Goal: Check status: Check status

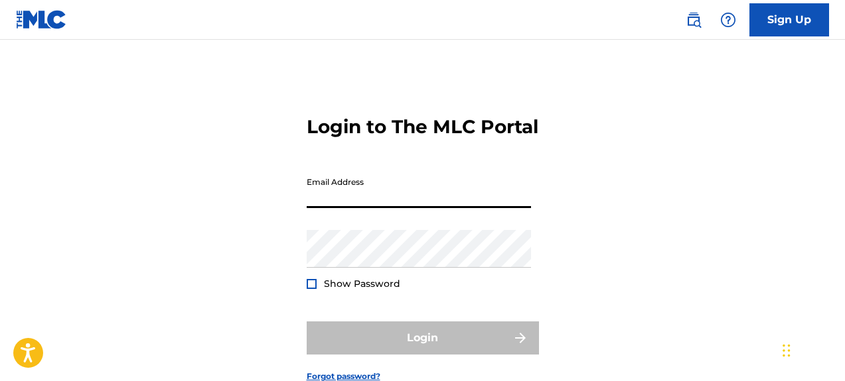
click at [490, 208] on input "Email Address" at bounding box center [419, 190] width 224 height 38
click at [604, 194] on div "Login to The MLC Portal Email Address Password Show Password Login Forgot passw…" at bounding box center [422, 238] width 845 height 331
drag, startPoint x: 409, startPoint y: 222, endPoint x: 422, endPoint y: 222, distance: 13.3
click at [409, 208] on input "Email Address" at bounding box center [419, 190] width 224 height 38
type input "[EMAIL_ADDRESS][DOMAIN_NAME]"
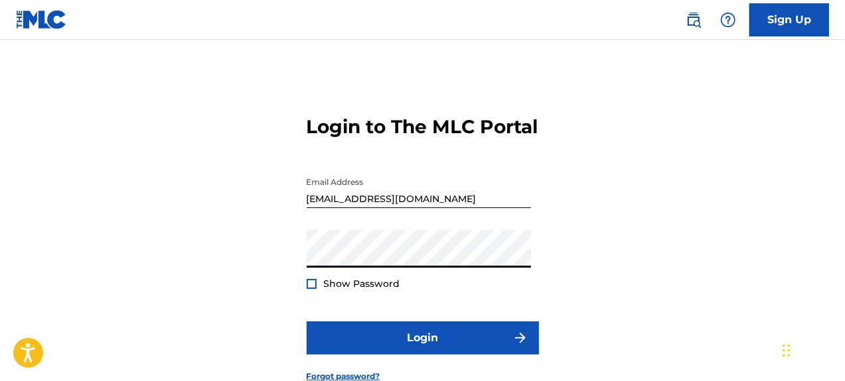
click at [307, 322] on button "Login" at bounding box center [423, 338] width 232 height 33
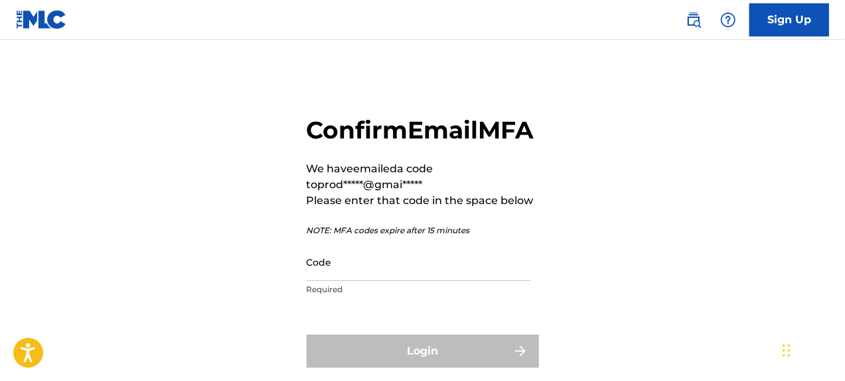
click at [352, 281] on input "Code" at bounding box center [419, 262] width 224 height 38
paste input "166073"
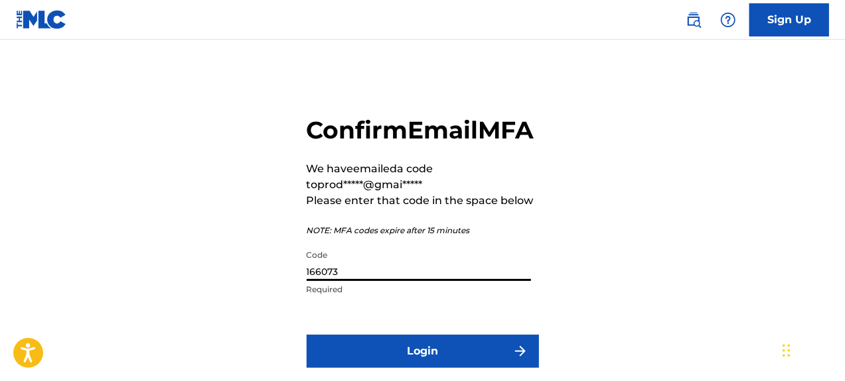
type input "166073"
drag, startPoint x: 308, startPoint y: 176, endPoint x: 337, endPoint y: 204, distance: 40.4
click at [309, 188] on div "Confirm Email MFA We have emailed a code to prod*****@gmai***** Please enter th…" at bounding box center [423, 209] width 232 height 188
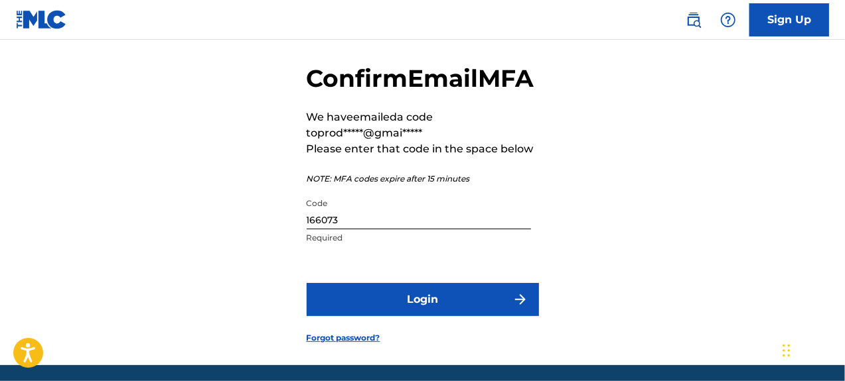
scroll to position [129, 0]
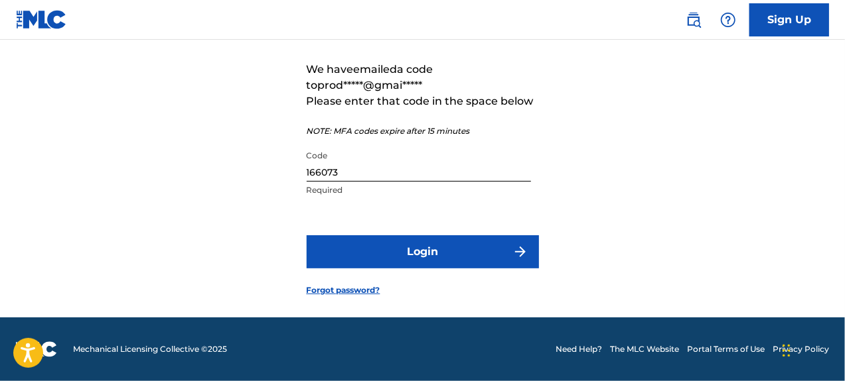
drag, startPoint x: 386, startPoint y: 222, endPoint x: 390, endPoint y: 245, distance: 22.9
click at [385, 230] on form "Confirm Email MFA We have emailed a code to prod*****@gmai***** Please enter th…" at bounding box center [423, 145] width 232 height 344
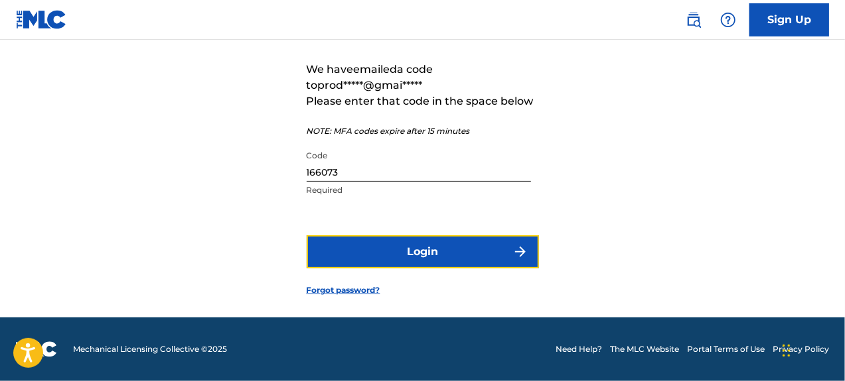
click at [411, 281] on form "Confirm Email MFA We have emailed a code to prod*****@gmai***** Please enter th…" at bounding box center [423, 145] width 232 height 344
click at [411, 251] on button "Login" at bounding box center [423, 252] width 232 height 33
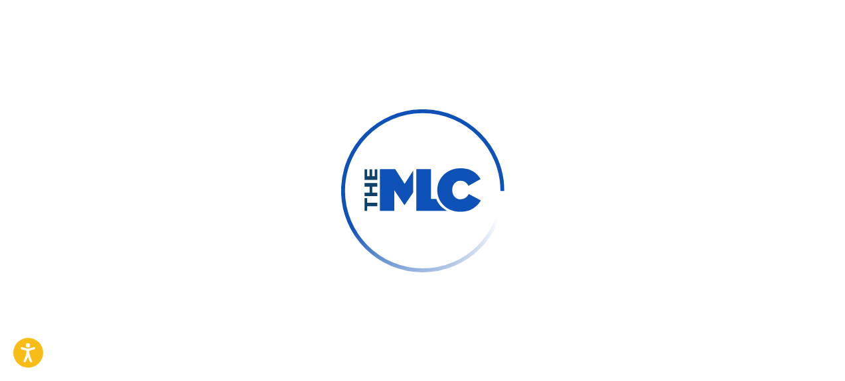
scroll to position [109, 0]
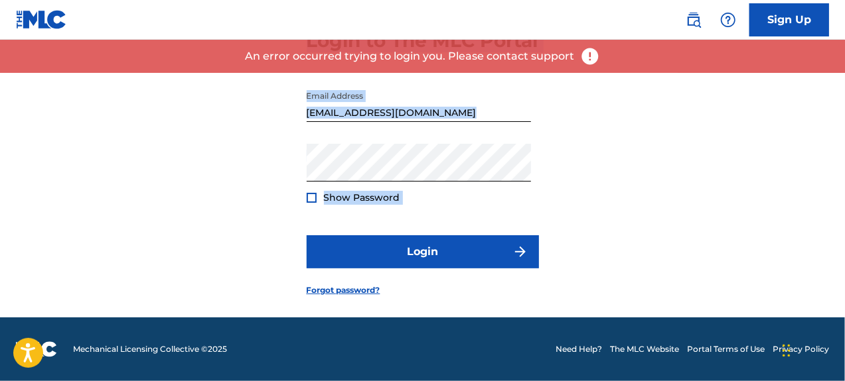
click at [285, 125] on div "Login to The MLC Portal Email Address [EMAIL_ADDRESS][DOMAIN_NAME] Password Sho…" at bounding box center [422, 152] width 845 height 331
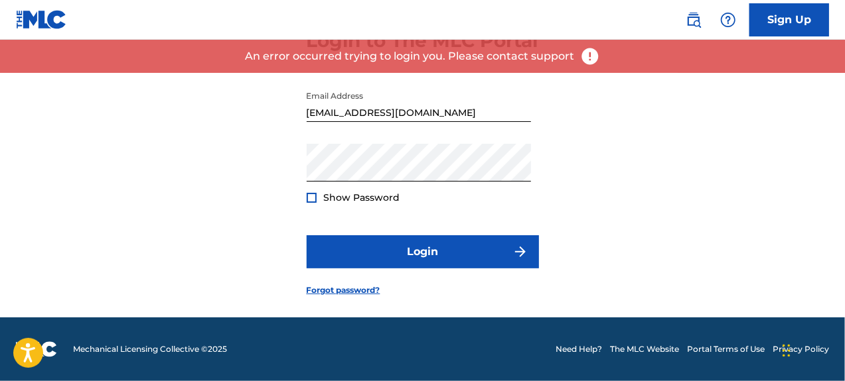
click at [328, 205] on span "Show Password" at bounding box center [362, 198] width 76 height 14
click at [328, 200] on span "Show Password" at bounding box center [362, 198] width 76 height 12
click at [321, 198] on div "Show Password" at bounding box center [354, 197] width 94 height 13
click at [319, 198] on div "Show Password" at bounding box center [354, 197] width 94 height 13
click at [311, 198] on div at bounding box center [312, 198] width 10 height 10
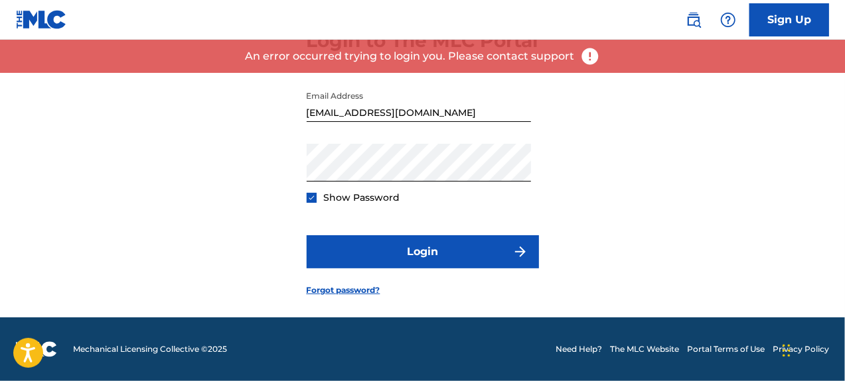
click at [311, 198] on img at bounding box center [311, 197] width 7 height 7
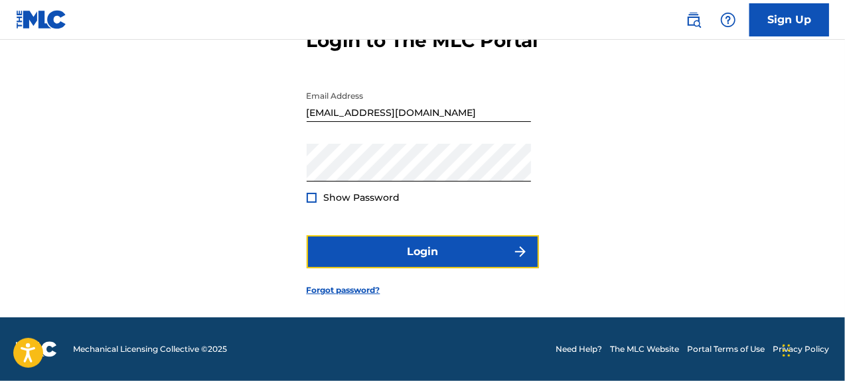
click at [368, 243] on button "Login" at bounding box center [423, 252] width 232 height 33
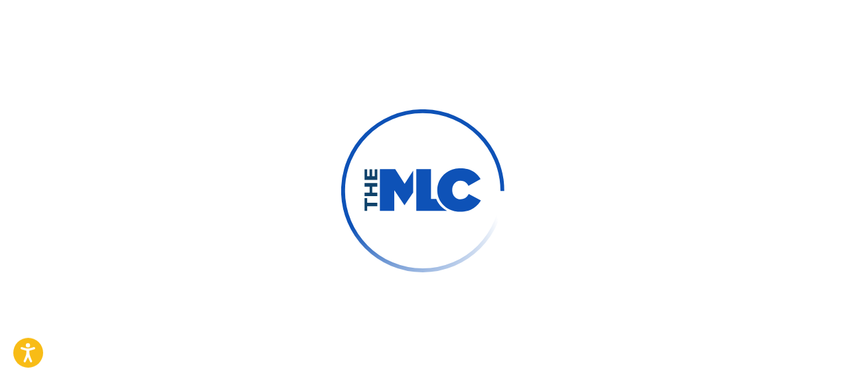
scroll to position [129, 0]
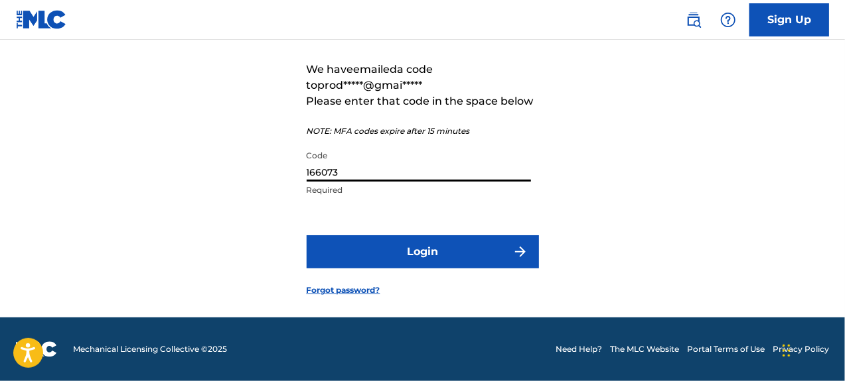
drag, startPoint x: 360, startPoint y: 167, endPoint x: 293, endPoint y: 192, distance: 71.0
click at [293, 192] on div "Confirm Email MFA We have emailed a code to prod*****@gmai***** Please enter th…" at bounding box center [422, 145] width 845 height 344
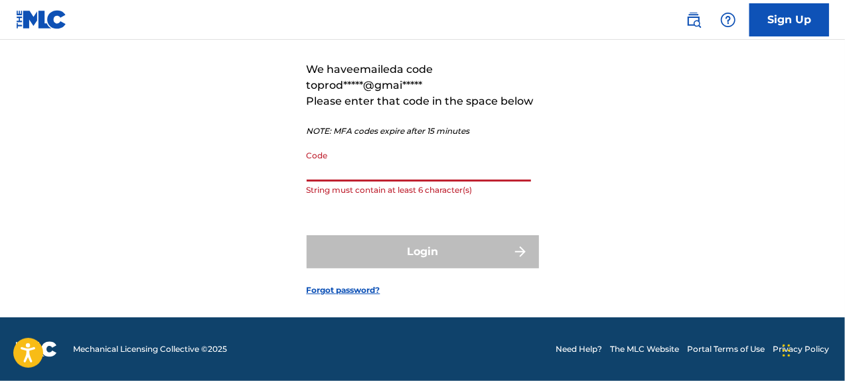
paste input "576452"
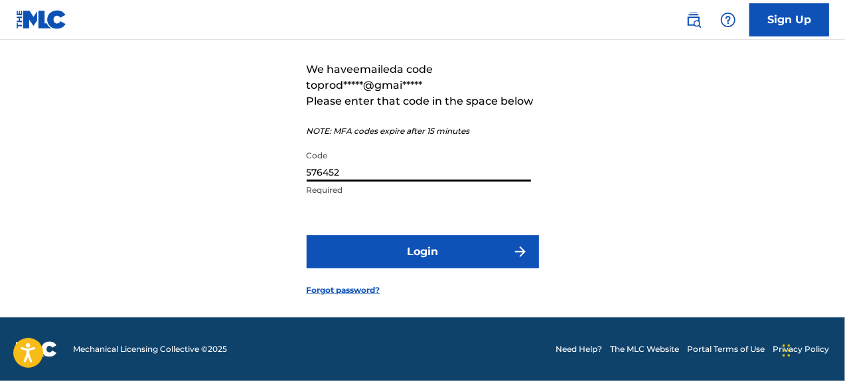
type input "576452"
click at [307, 236] on button "Login" at bounding box center [423, 252] width 232 height 33
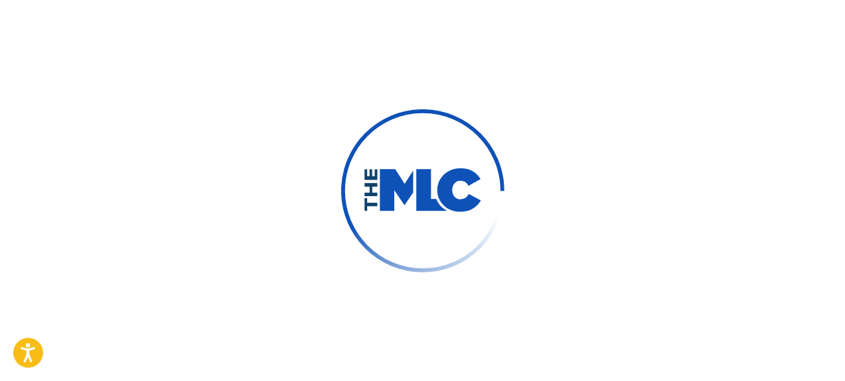
scroll to position [0, 0]
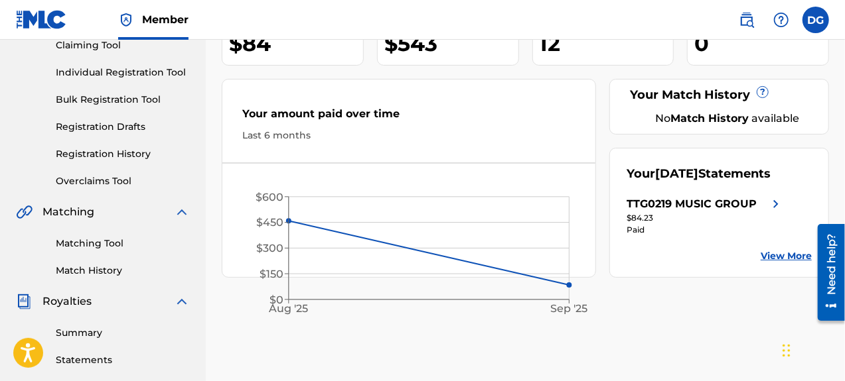
scroll to position [133, 0]
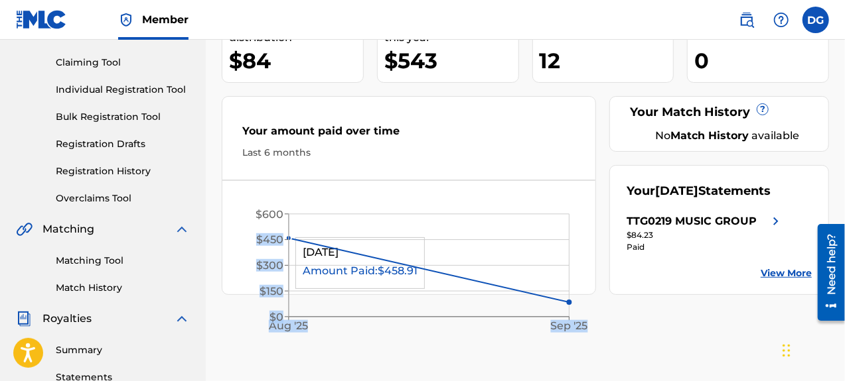
drag, startPoint x: 289, startPoint y: 238, endPoint x: 293, endPoint y: 230, distance: 8.3
click at [293, 230] on icon "Aug '[DATE] $0 $150 $300 $450 $600" at bounding box center [409, 268] width 374 height 149
click at [238, 228] on icon "Aug '[DATE] $0 $150 $300 $450 $600" at bounding box center [409, 268] width 374 height 149
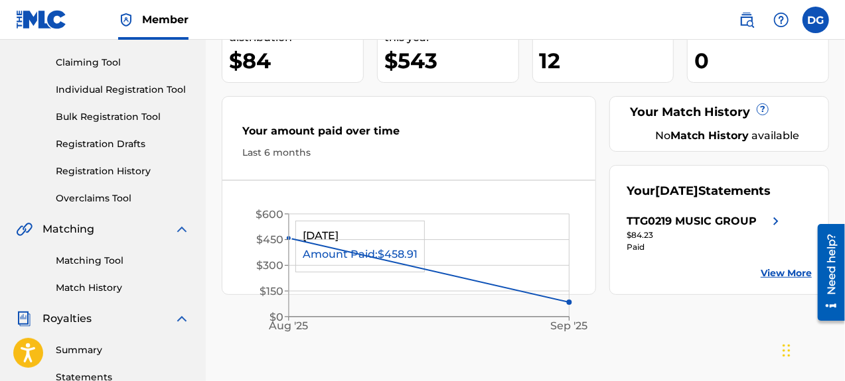
drag, startPoint x: 289, startPoint y: 237, endPoint x: 301, endPoint y: 214, distance: 26.4
click at [301, 214] on icon "Aug '[DATE] $0 $150 $300 $450 $600" at bounding box center [409, 268] width 374 height 149
click at [287, 237] on circle at bounding box center [289, 238] width 4 height 4
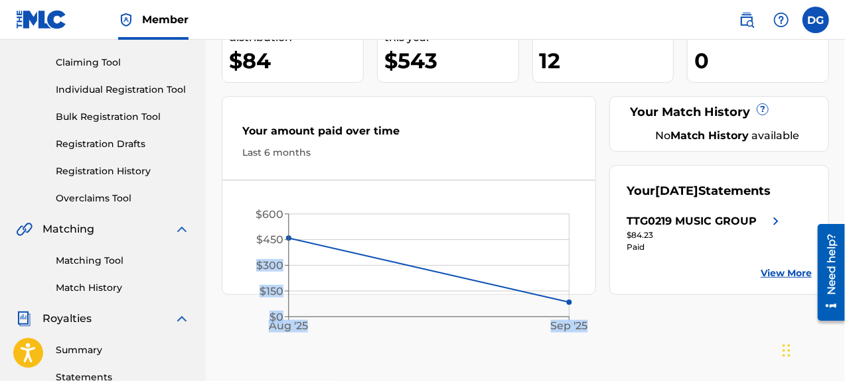
drag, startPoint x: 287, startPoint y: 237, endPoint x: 288, endPoint y: 253, distance: 16.6
click at [288, 253] on icon "Aug '[DATE] $0 $150 $300 $450 $600" at bounding box center [409, 268] width 374 height 149
click at [249, 245] on icon "Aug '[DATE] $0 $150 $300 $450 $600" at bounding box center [409, 268] width 374 height 149
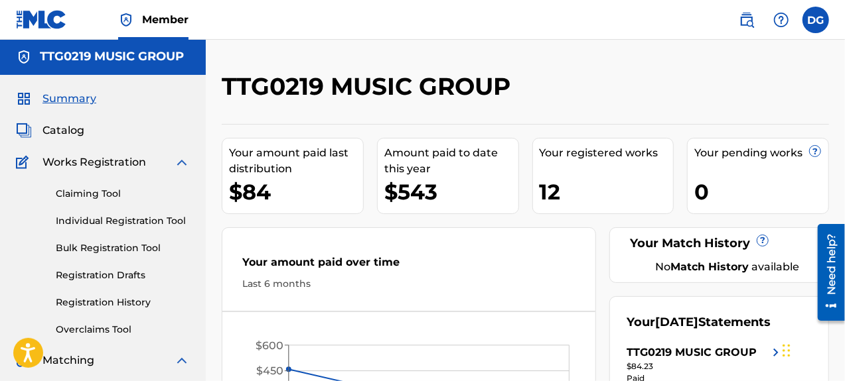
scroll to position [0, 0]
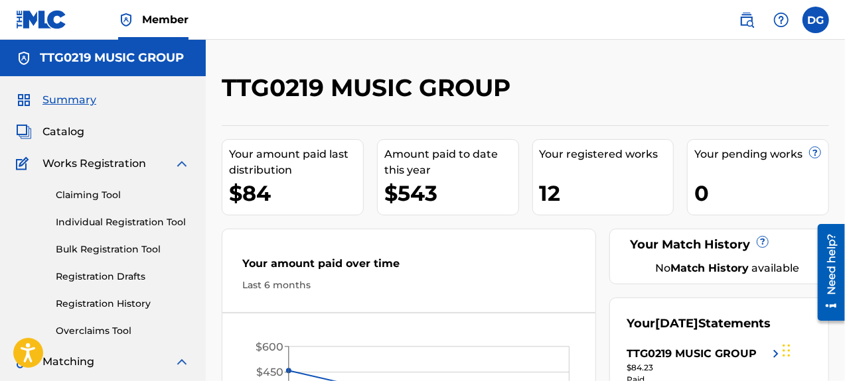
click at [64, 125] on span "Catalog" at bounding box center [63, 132] width 42 height 16
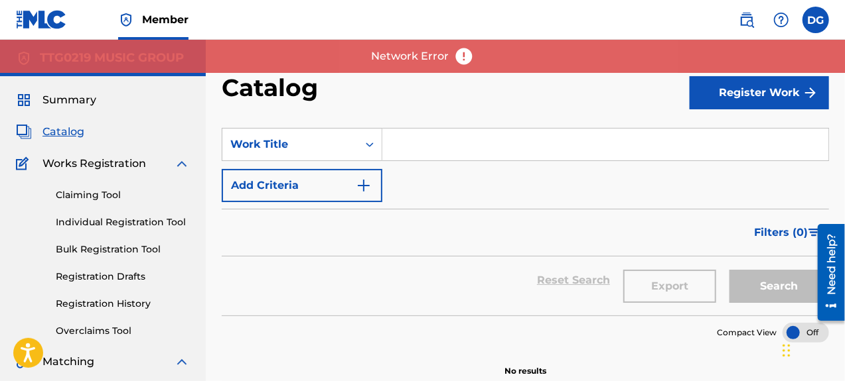
click at [470, 52] on img at bounding box center [464, 56] width 20 height 20
click at [462, 54] on img at bounding box center [464, 56] width 20 height 20
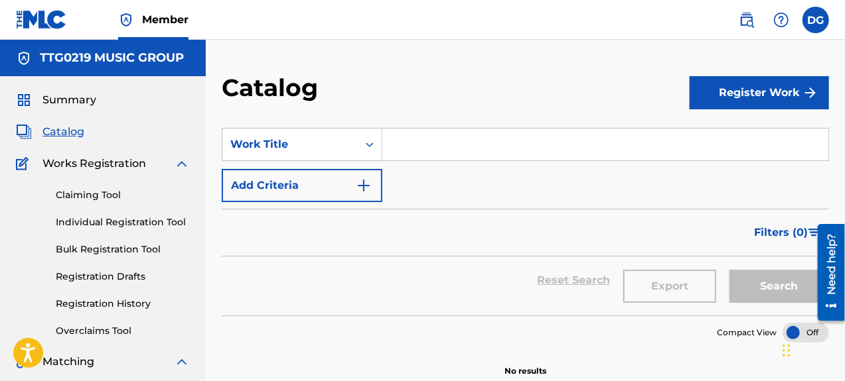
click at [65, 93] on span "Summary" at bounding box center [69, 100] width 54 height 16
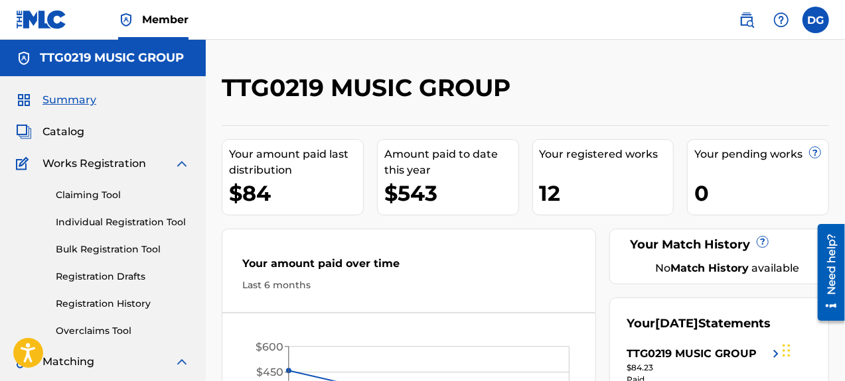
click at [63, 129] on span "Catalog" at bounding box center [63, 132] width 42 height 16
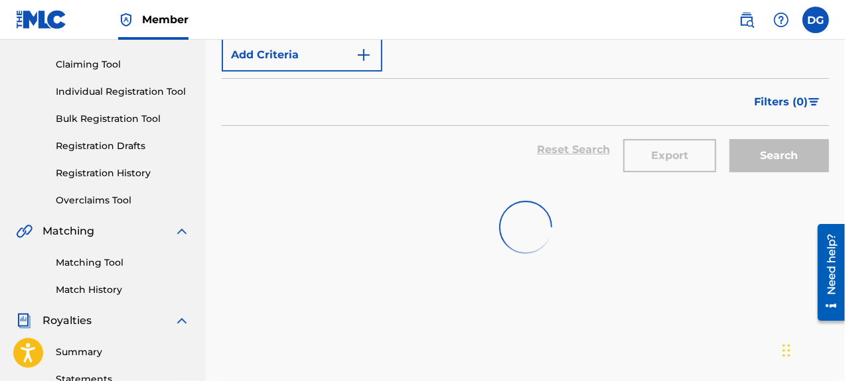
scroll to position [133, 0]
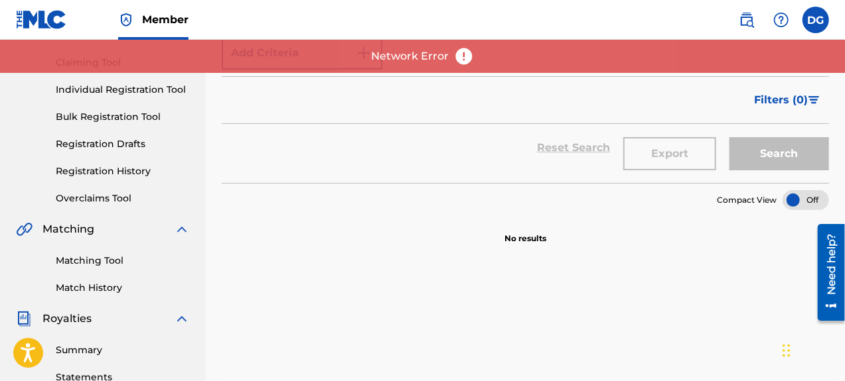
click at [109, 172] on link "Registration History" at bounding box center [123, 172] width 134 height 14
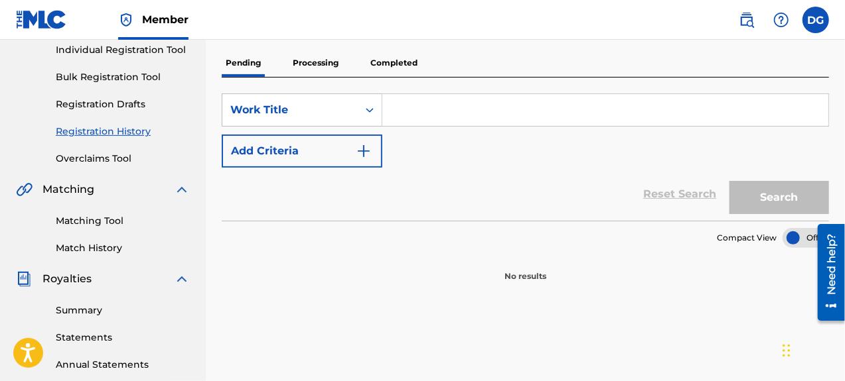
scroll to position [133, 0]
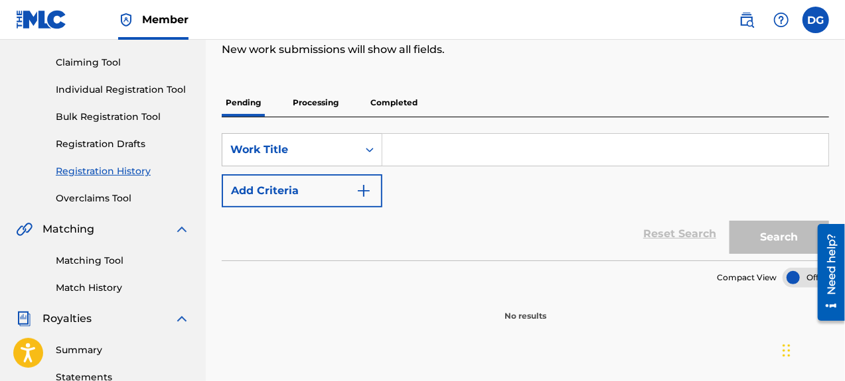
click at [304, 105] on p "Processing" at bounding box center [316, 103] width 54 height 28
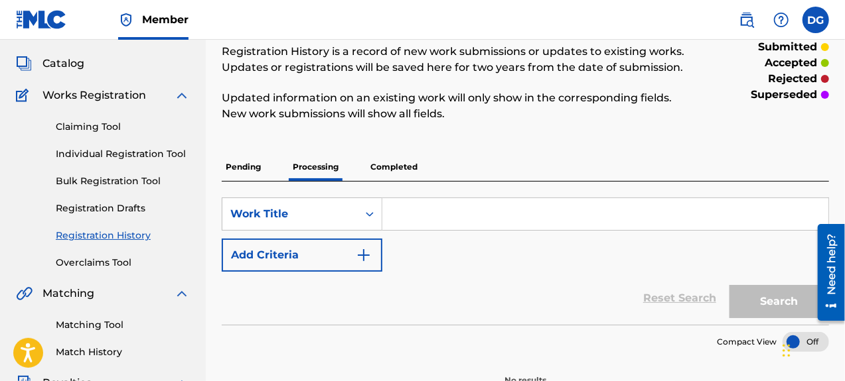
scroll to position [66, 0]
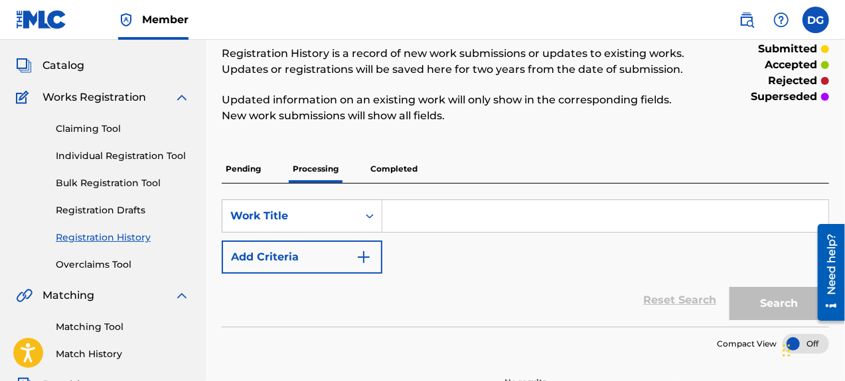
click at [389, 167] on p "Completed" at bounding box center [393, 169] width 55 height 28
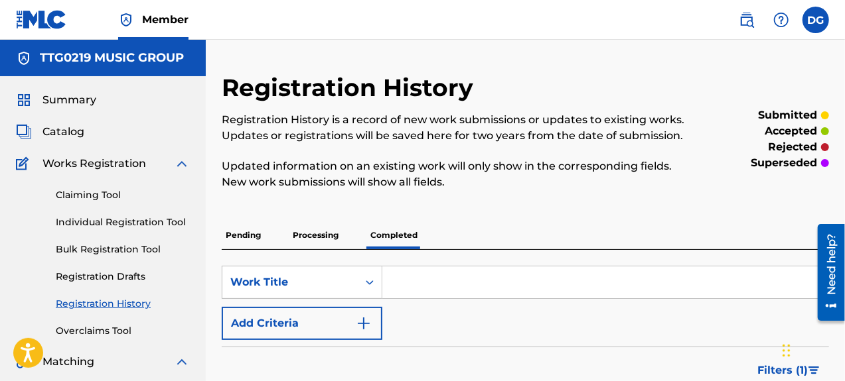
click at [80, 100] on span "Summary" at bounding box center [69, 100] width 54 height 16
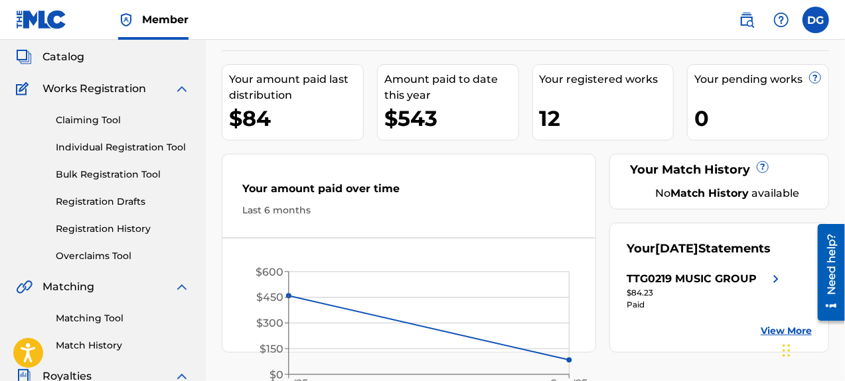
scroll to position [66, 0]
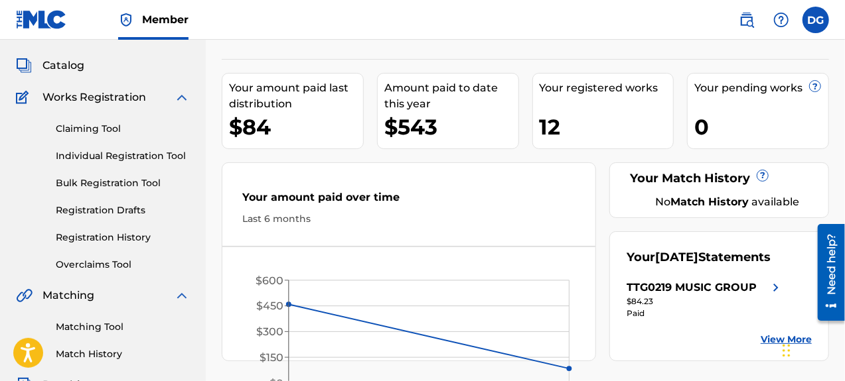
click at [176, 98] on img at bounding box center [182, 98] width 16 height 16
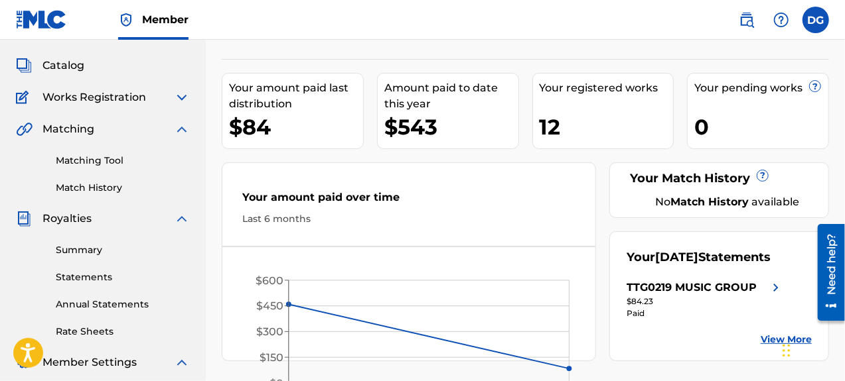
click at [176, 96] on img at bounding box center [182, 98] width 16 height 16
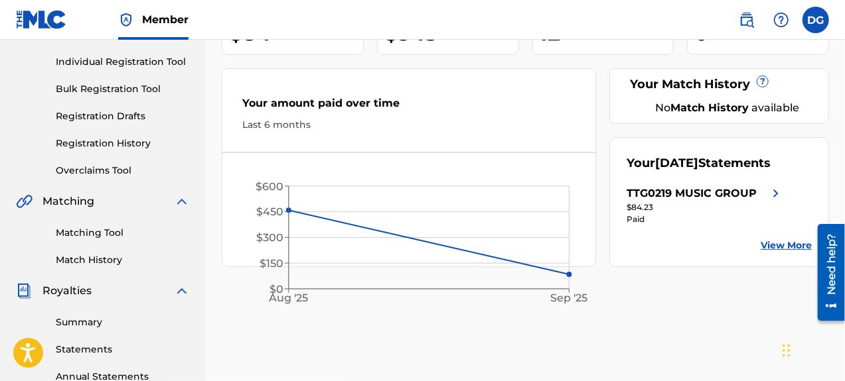
scroll to position [0, 0]
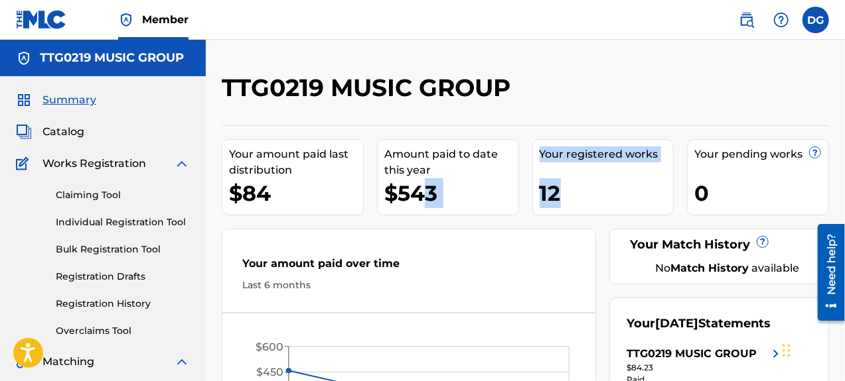
drag, startPoint x: 421, startPoint y: 192, endPoint x: 593, endPoint y: 186, distance: 171.9
click at [587, 187] on div "Your amount paid last distribution $84 Amount paid to date this year $543 Your …" at bounding box center [525, 276] width 607 height 303
click at [670, 181] on div "12" at bounding box center [606, 193] width 134 height 30
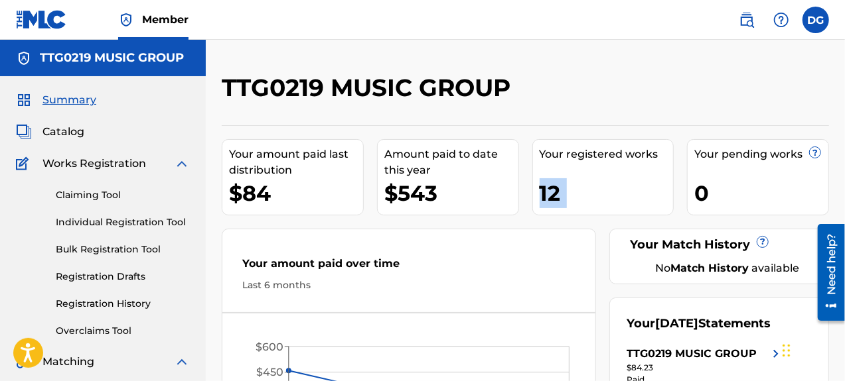
drag, startPoint x: 670, startPoint y: 181, endPoint x: 640, endPoint y: 182, distance: 30.5
click at [667, 182] on div "12" at bounding box center [606, 193] width 134 height 30
click at [636, 185] on div "12" at bounding box center [606, 193] width 134 height 30
click at [632, 185] on div "12" at bounding box center [606, 193] width 134 height 30
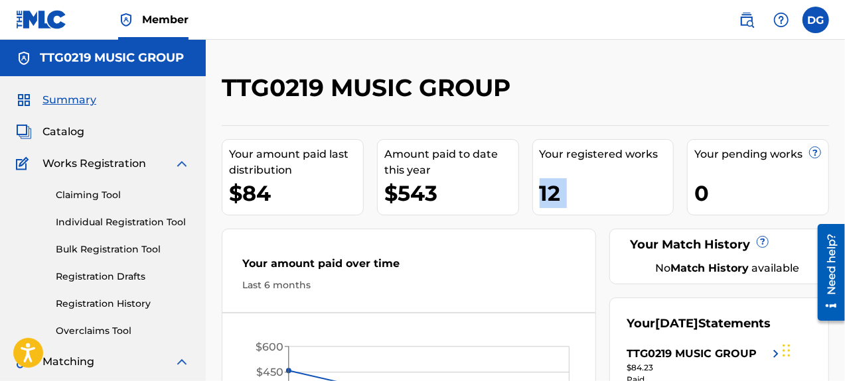
click at [48, 129] on span "Catalog" at bounding box center [63, 132] width 42 height 16
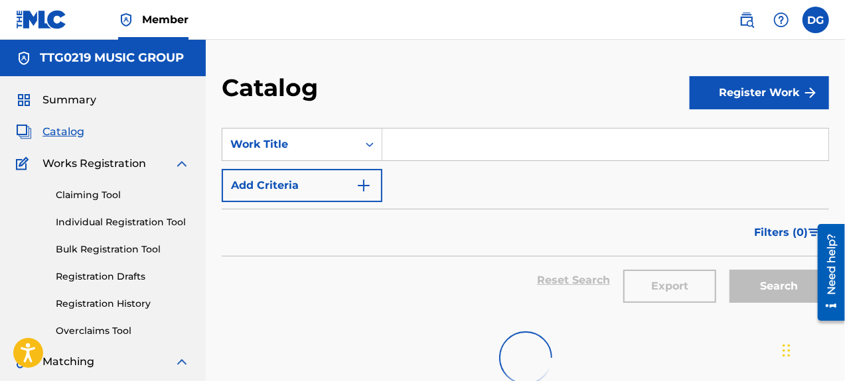
drag, startPoint x: 83, startPoint y: 89, endPoint x: 79, endPoint y: 99, distance: 10.7
click at [79, 100] on span "Summary" at bounding box center [69, 100] width 54 height 16
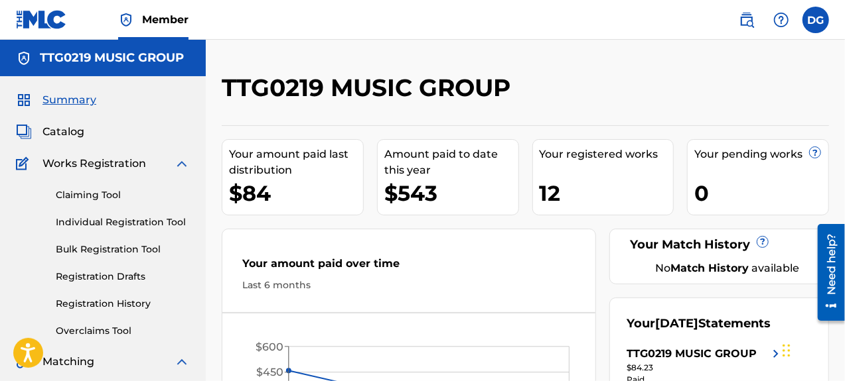
click at [48, 129] on span "Catalog" at bounding box center [63, 132] width 42 height 16
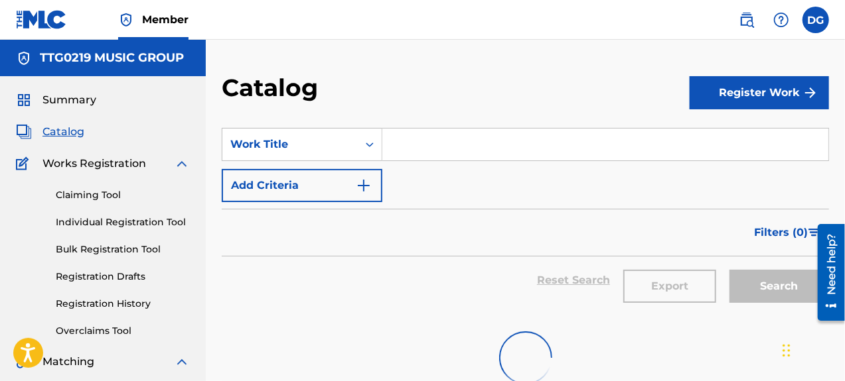
click at [56, 105] on span "Summary" at bounding box center [69, 100] width 54 height 16
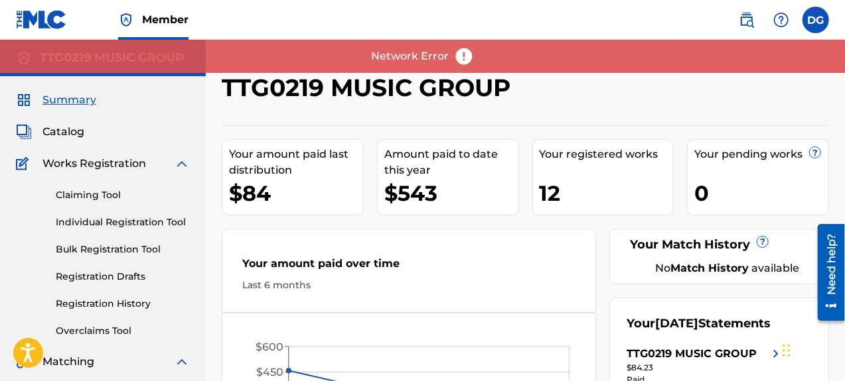
click at [36, 129] on link "Catalog" at bounding box center [50, 132] width 68 height 16
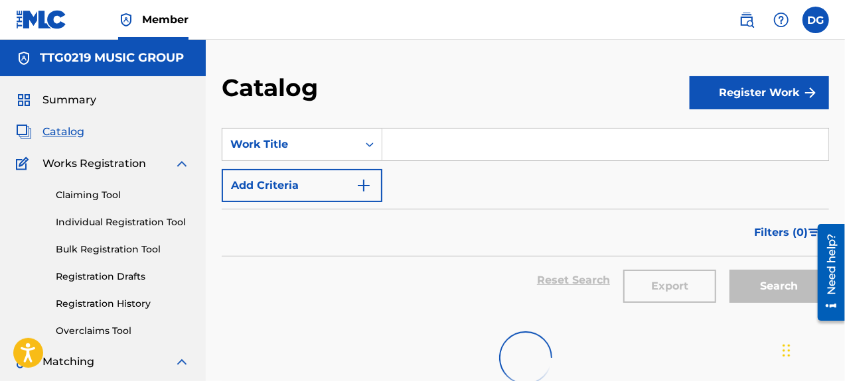
click at [178, 162] on img at bounding box center [182, 164] width 16 height 16
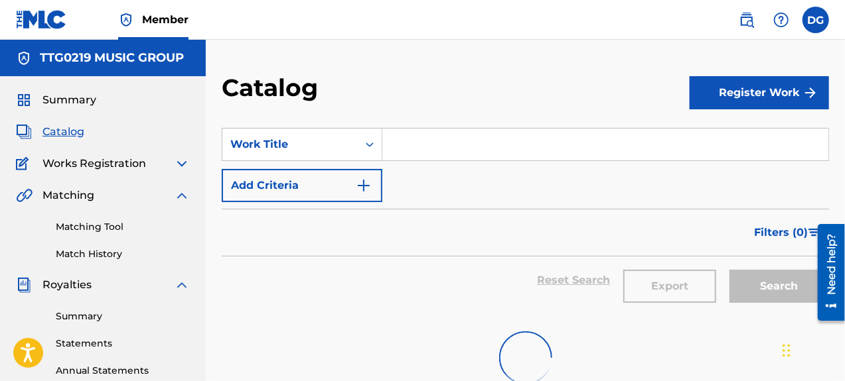
click at [184, 191] on img at bounding box center [182, 196] width 16 height 16
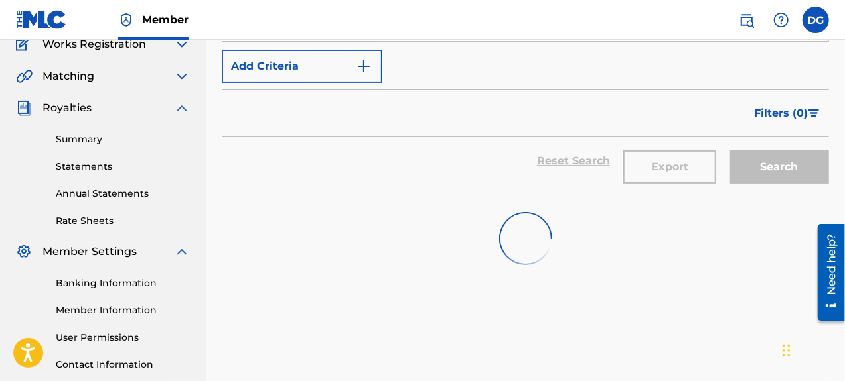
scroll to position [133, 0]
